Goal: Task Accomplishment & Management: Complete application form

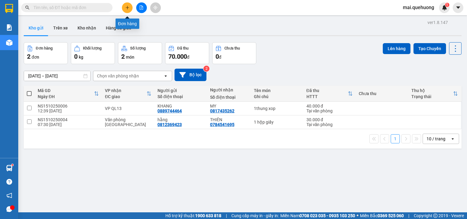
click at [130, 12] on button at bounding box center [127, 7] width 11 height 11
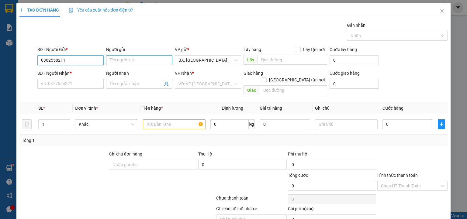
type input "0362558211"
click at [130, 62] on input "Người gửi" at bounding box center [139, 60] width 66 height 10
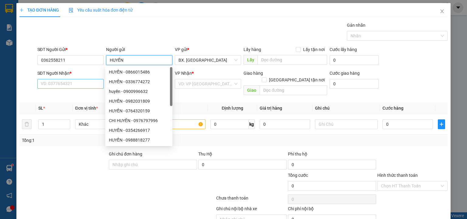
type input "HUYỀN"
click at [57, 88] on input "SĐT Người Nhận *" at bounding box center [70, 84] width 66 height 10
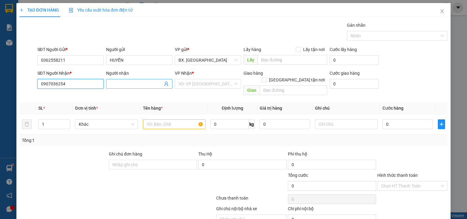
type input "0907036254"
click at [133, 80] on span at bounding box center [139, 84] width 66 height 10
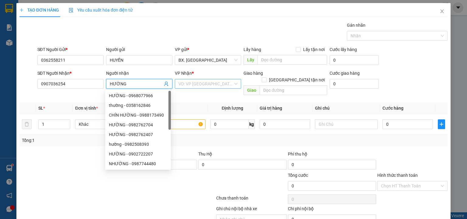
type input "HƯỜNG"
click at [207, 82] on input "search" at bounding box center [206, 83] width 55 height 9
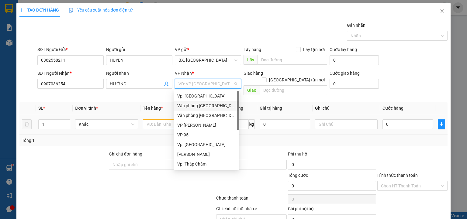
drag, startPoint x: 220, startPoint y: 106, endPoint x: 165, endPoint y: 120, distance: 56.6
click at [220, 106] on div "Văn phòng [GEOGRAPHIC_DATA]" at bounding box center [206, 106] width 58 height 7
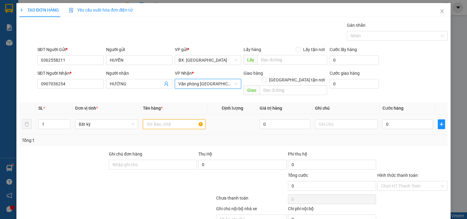
click at [163, 120] on input "text" at bounding box center [174, 125] width 63 height 10
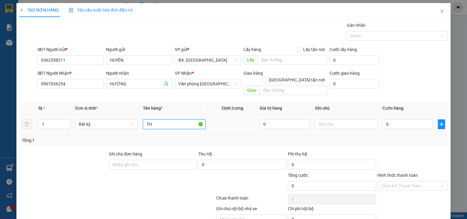
type input "T"
type input "THÙNG GIẤY ĐỎ"
click at [413, 120] on input "0" at bounding box center [408, 125] width 50 height 10
type input "3"
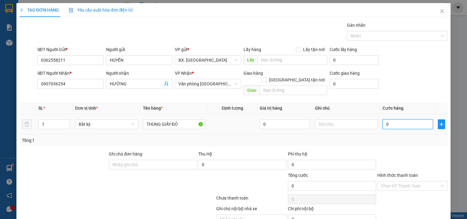
type input "3"
type input "30"
type input "30.000"
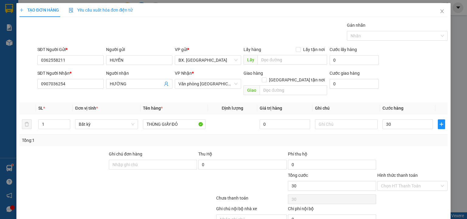
type input "30.000"
click at [405, 140] on div "Transit Pickup Surcharge Ids Transit Deliver Surcharge Ids Transit Deliver Surc…" at bounding box center [233, 130] width 428 height 217
click at [402, 182] on input "Hình thức thanh toán" at bounding box center [410, 186] width 59 height 9
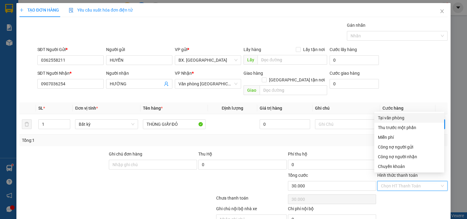
click at [413, 116] on div "Tại văn phòng" at bounding box center [409, 118] width 63 height 7
type input "0"
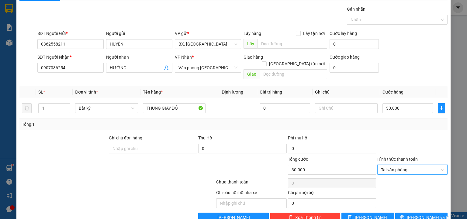
scroll to position [24, 0]
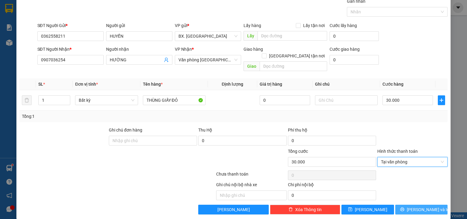
click at [413, 207] on span "[PERSON_NAME] và In" at bounding box center [428, 210] width 43 height 7
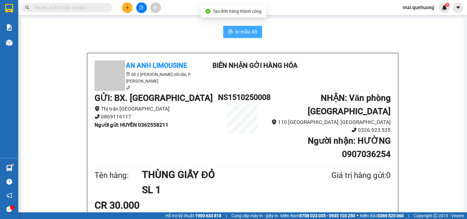
click at [256, 34] on button "In mẫu A5" at bounding box center [242, 32] width 39 height 12
click at [140, 8] on icon "file-add" at bounding box center [141, 7] width 4 height 4
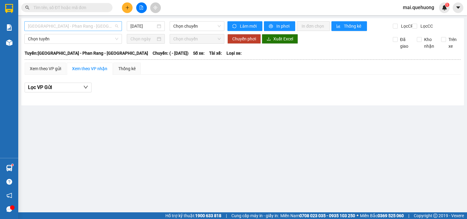
click at [75, 28] on span "[GEOGRAPHIC_DATA] - Phan Rang - [GEOGRAPHIC_DATA]" at bounding box center [73, 26] width 90 height 9
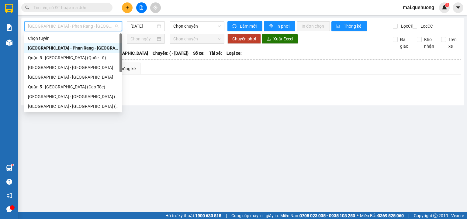
scroll to position [49, 0]
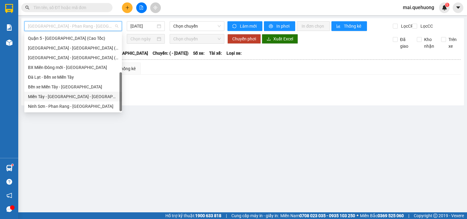
click at [69, 98] on div "Miền Tây - [GEOGRAPHIC_DATA] - [GEOGRAPHIC_DATA]" at bounding box center [73, 96] width 90 height 7
type input "[DATE]"
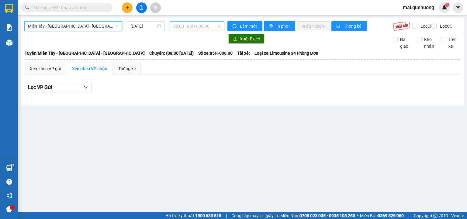
click at [192, 28] on span "08:00 - 85H-006.00" at bounding box center [197, 26] width 48 height 9
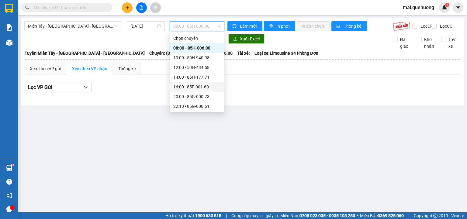
click at [198, 85] on div "16:00 - 85F-001.60" at bounding box center [196, 87] width 47 height 7
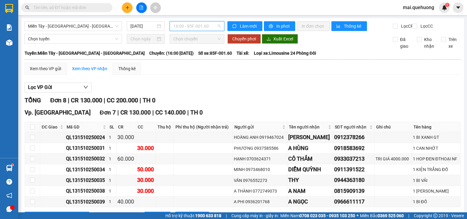
click at [179, 25] on span "16:00 - 85F-001.60" at bounding box center [197, 26] width 48 height 9
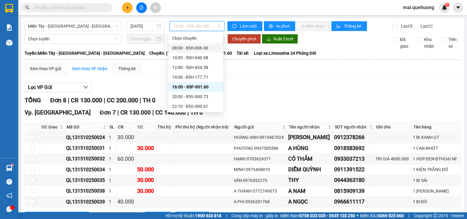
click at [183, 47] on div "08:00 - 85H-006.00" at bounding box center [195, 48] width 47 height 7
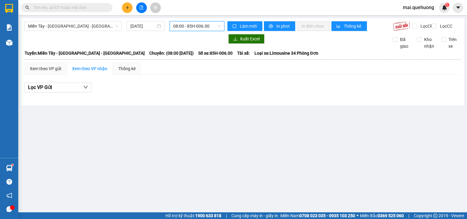
drag, startPoint x: 189, startPoint y: 25, endPoint x: 189, endPoint y: 28, distance: 3.1
click at [189, 26] on span "08:00 - 85H-006.00" at bounding box center [197, 26] width 48 height 9
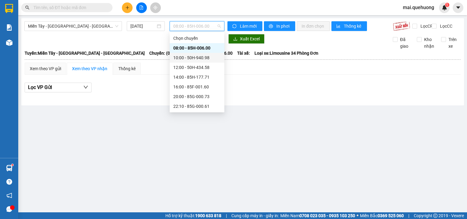
click at [198, 57] on div "10:00 - 50H-940.98" at bounding box center [196, 57] width 47 height 7
